Goal: Task Accomplishment & Management: Complete application form

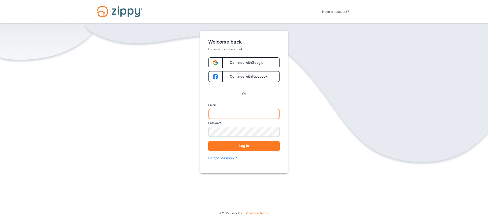
click at [227, 113] on input "Email" at bounding box center [244, 114] width 72 height 10
type input "**********"
click at [274, 132] on div "SHOW" at bounding box center [273, 132] width 11 height 5
click at [236, 146] on button "Log in" at bounding box center [244, 146] width 72 height 11
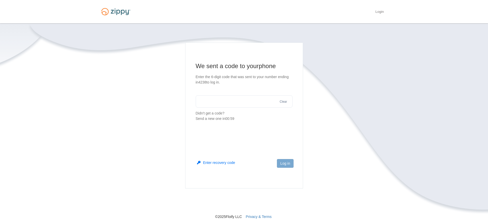
click at [235, 98] on input "text" at bounding box center [244, 101] width 97 height 12
type input "******"
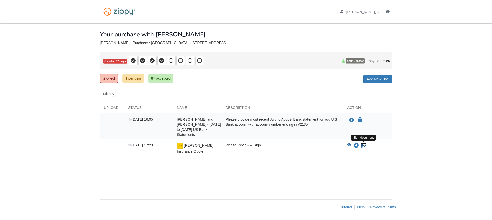
click at [363, 145] on icon "Sign Form" at bounding box center [364, 145] width 6 height 5
click at [132, 78] on link "1 pending" at bounding box center [133, 78] width 22 height 9
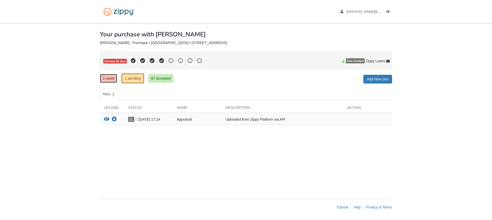
click at [106, 80] on link "2 owed" at bounding box center [108, 78] width 17 height 9
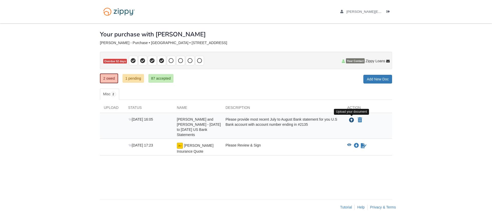
click at [350, 121] on icon "Upload Frank John Snitzer and Ivette Portalatin - July to August 2025 US Bank S…" at bounding box center [351, 120] width 5 height 5
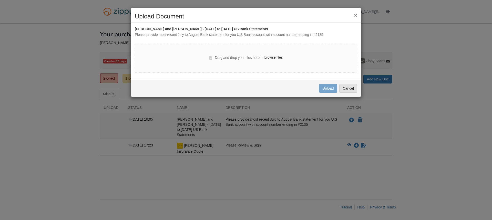
click at [279, 58] on label "browse files" at bounding box center [273, 58] width 18 height 6
click at [0, 0] on input "browse files" at bounding box center [0, 0] width 0 height 0
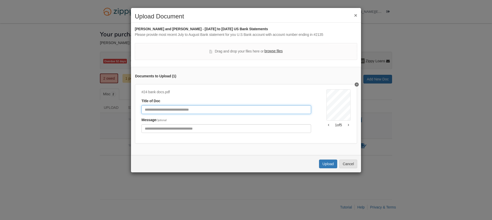
click at [189, 110] on input "Document Title" at bounding box center [226, 109] width 170 height 9
type input "**********"
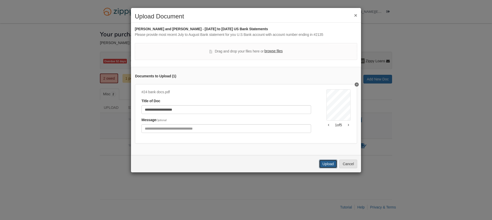
click at [328, 167] on button "Upload" at bounding box center [328, 164] width 18 height 9
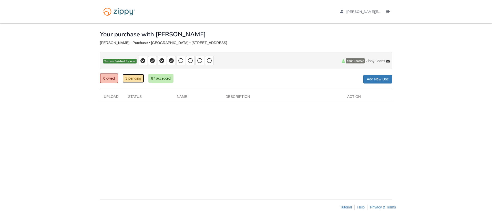
click at [138, 80] on link "3 pending" at bounding box center [133, 78] width 22 height 9
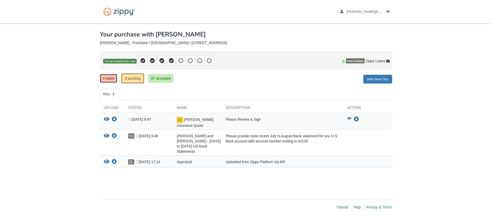
click at [110, 79] on link "0 owed" at bounding box center [108, 78] width 17 height 9
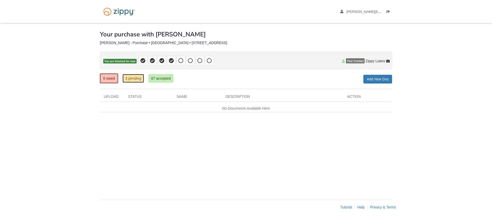
click at [133, 77] on link "3 pending" at bounding box center [133, 78] width 22 height 9
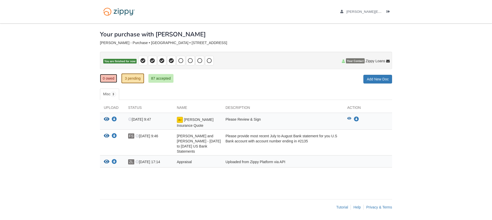
click at [107, 79] on link "0 owed" at bounding box center [108, 78] width 17 height 9
